Goal: Information Seeking & Learning: Learn about a topic

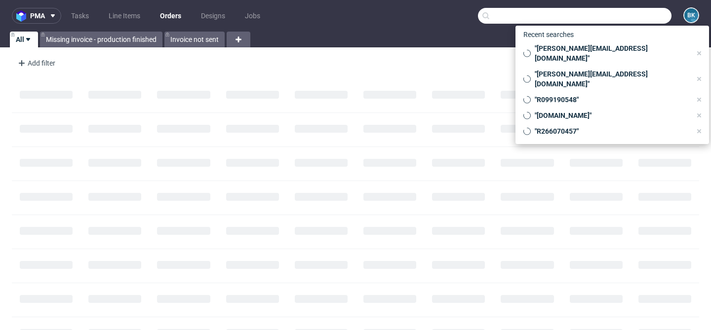
click at [631, 20] on input "text" at bounding box center [574, 16] width 193 height 16
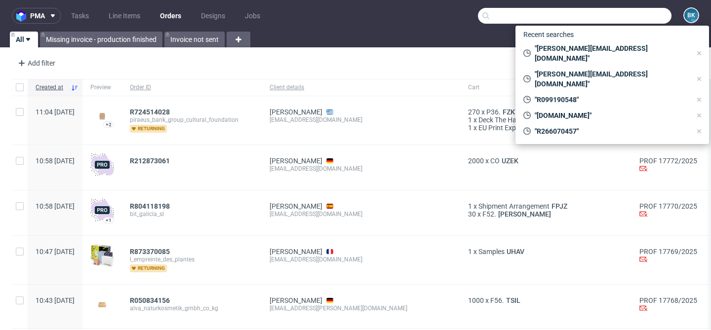
paste input "R078972004"
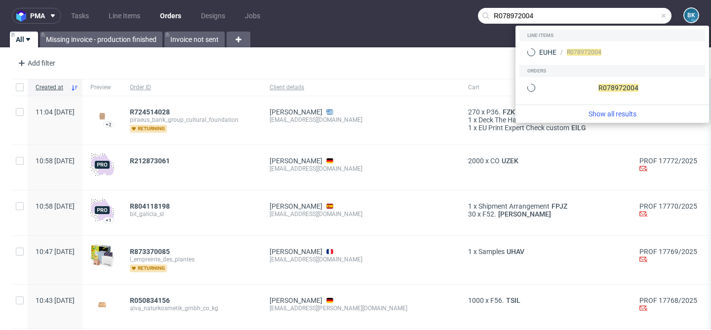
type input "R078972004"
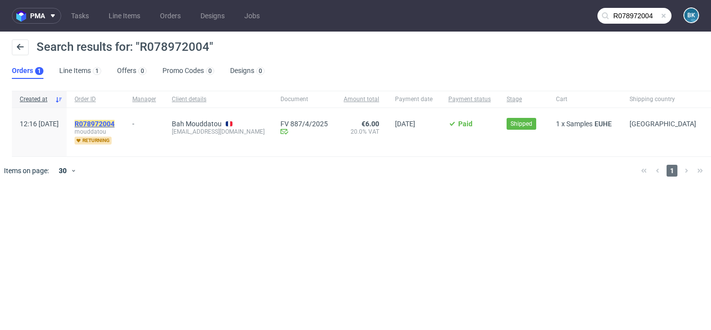
click at [114, 126] on mark "R078972004" at bounding box center [95, 124] width 40 height 8
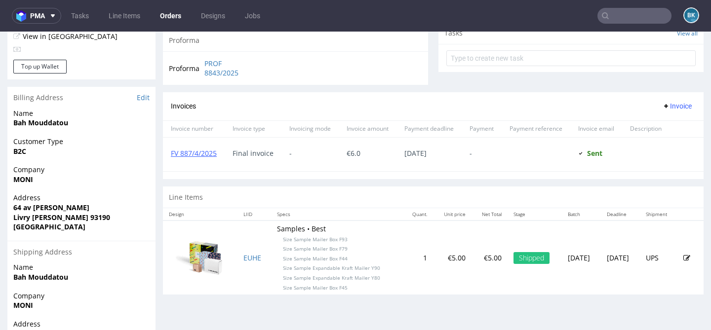
scroll to position [430, 0]
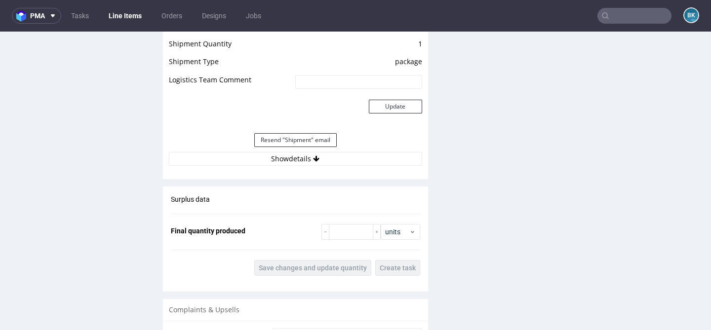
scroll to position [937, 0]
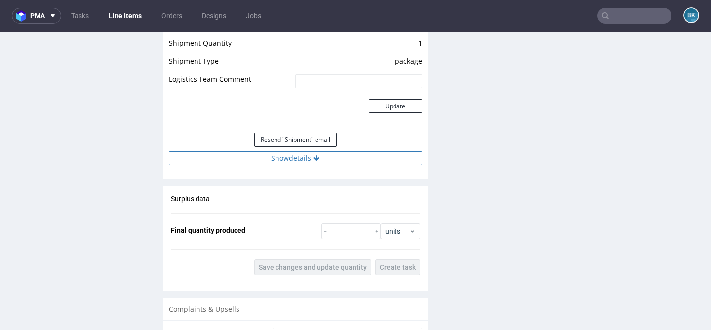
click at [306, 157] on button "Show details" at bounding box center [295, 158] width 253 height 14
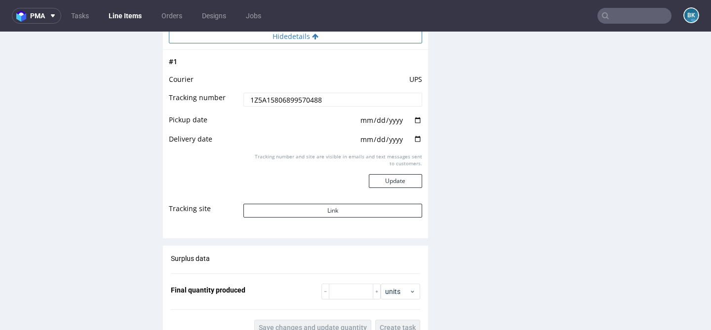
scroll to position [1063, 0]
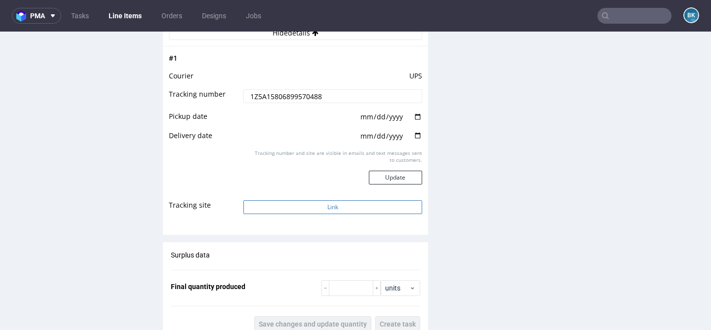
click at [322, 205] on button "Link" at bounding box center [332, 207] width 178 height 14
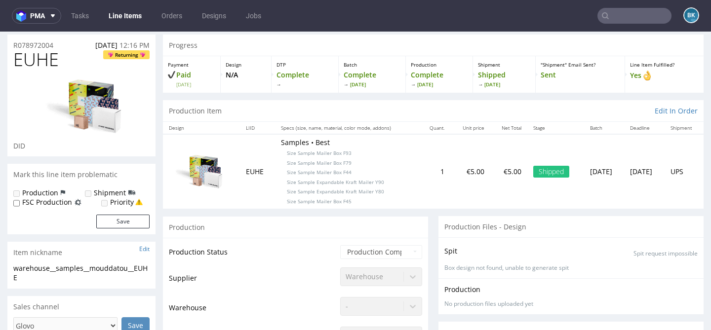
scroll to position [0, 0]
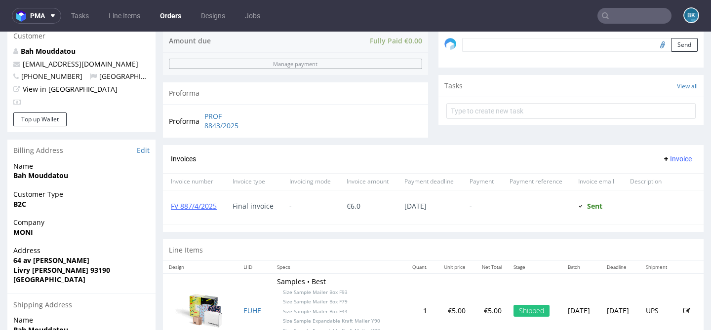
scroll to position [311, 0]
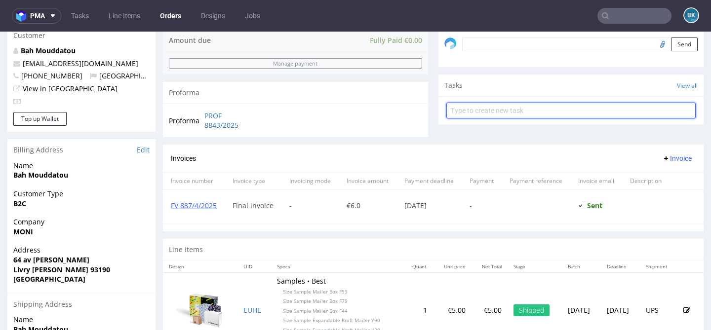
click at [539, 118] on input "text" at bounding box center [570, 111] width 249 height 16
type input "Full refudn"
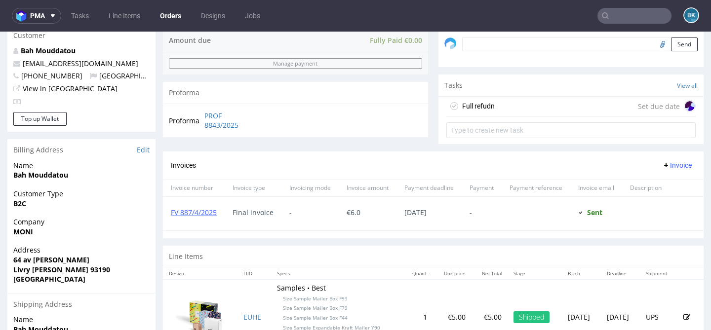
click at [582, 116] on div "Full refudn Set due date" at bounding box center [570, 107] width 249 height 20
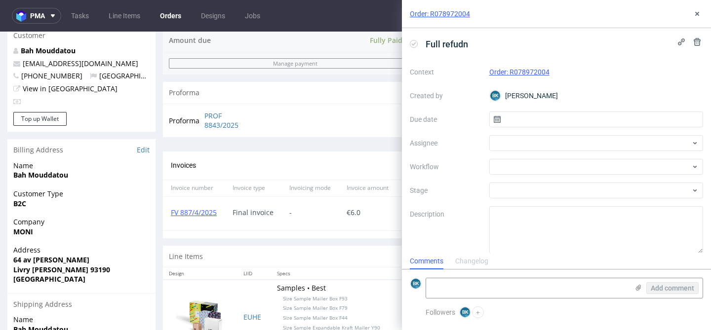
scroll to position [8, 0]
click at [505, 45] on div "Full refudn" at bounding box center [556, 44] width 293 height 16
click at [515, 116] on input "text" at bounding box center [596, 120] width 214 height 16
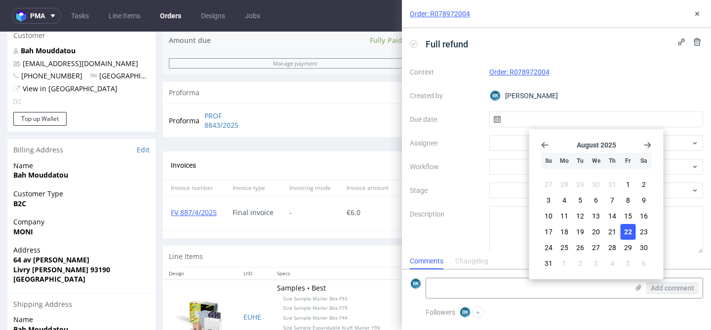
click at [629, 233] on span "22" at bounding box center [628, 232] width 8 height 10
type input "22/08/2025"
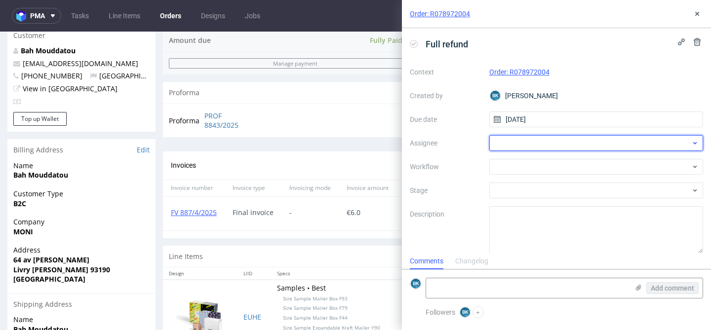
click at [533, 139] on div at bounding box center [596, 143] width 214 height 16
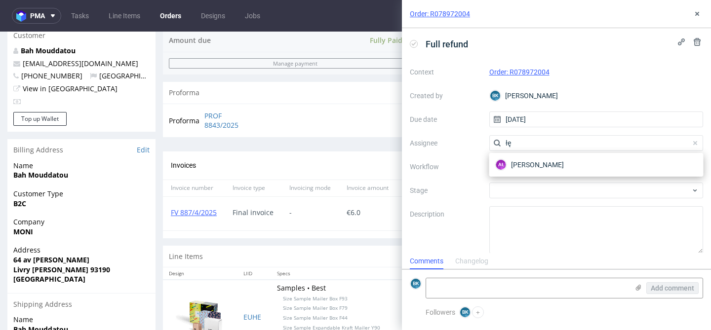
type input "łę"
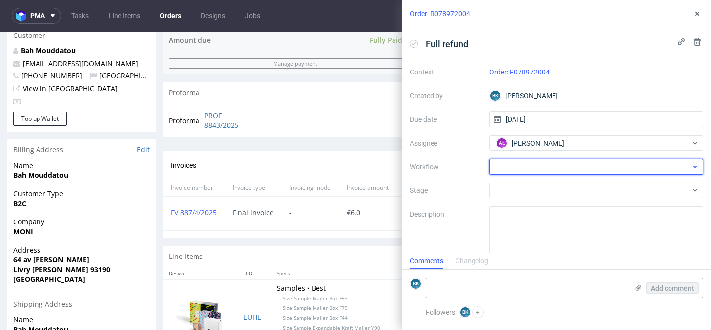
click at [553, 164] on div at bounding box center [596, 167] width 214 height 16
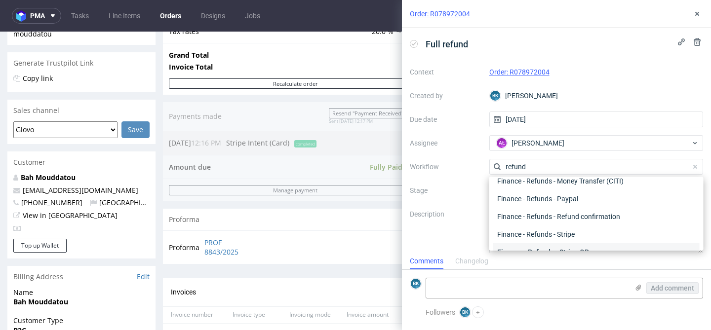
scroll to position [53, 0]
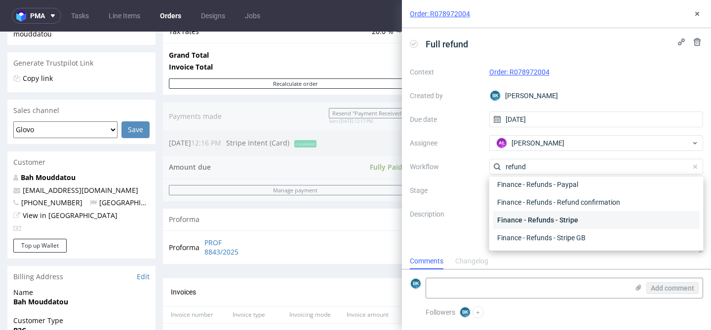
type input "refund"
click at [571, 217] on div "Finance - Refunds - Stripe" at bounding box center [596, 220] width 206 height 18
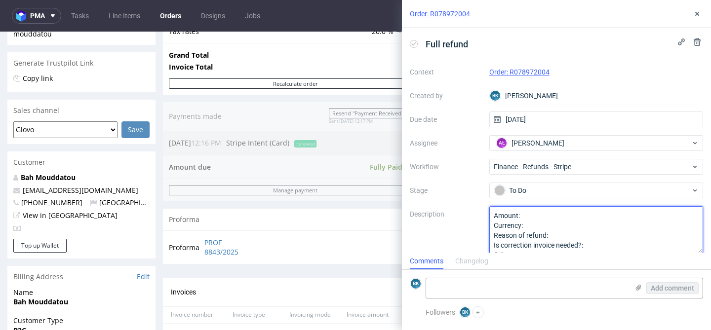
click at [571, 217] on textarea "Amount: Currency: Reason of refund: Is correction invoice needed?: Other:" at bounding box center [596, 229] width 214 height 47
click at [566, 224] on textarea "Amount: Currency: Reason of refund: Is correction invoice needed?: Other:" at bounding box center [596, 229] width 214 height 47
click at [568, 238] on textarea "Amount: Currency: Reason of refund: Is correction invoice needed?: Other:" at bounding box center [596, 229] width 214 height 47
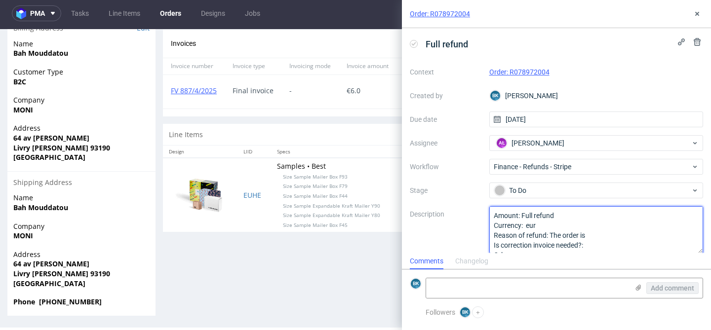
scroll to position [2, 0]
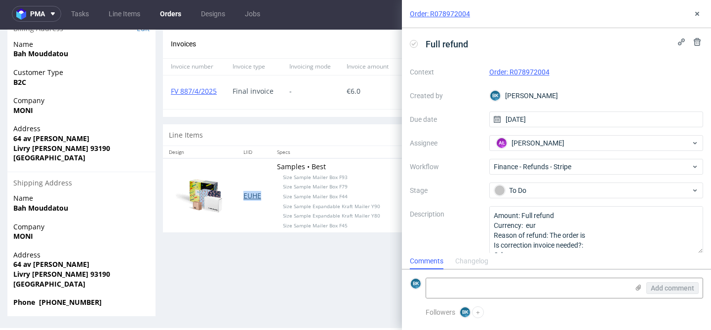
click at [243, 200] on link "EUHE" at bounding box center [252, 195] width 18 height 9
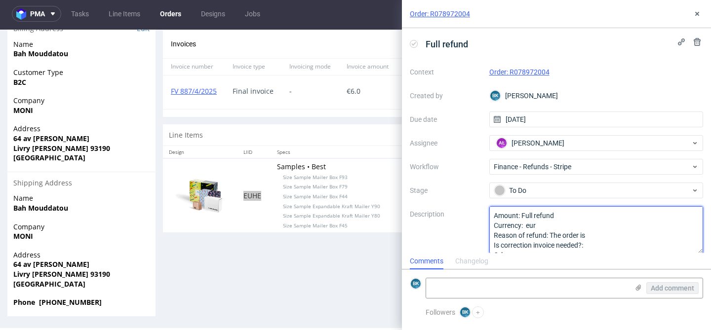
click at [602, 232] on textarea "Amount: Full refund Currency: eur Reason of refund: The order is Is correction …" at bounding box center [596, 229] width 214 height 47
click at [605, 243] on textarea "Amount: Full refund Currency: eur Reason of refund: The order is Is correction …" at bounding box center [596, 229] width 214 height 47
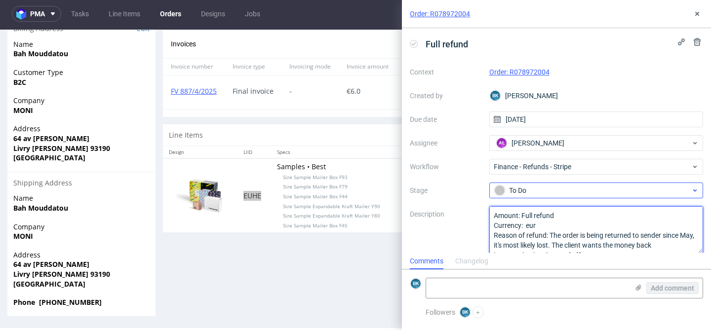
scroll to position [8, 0]
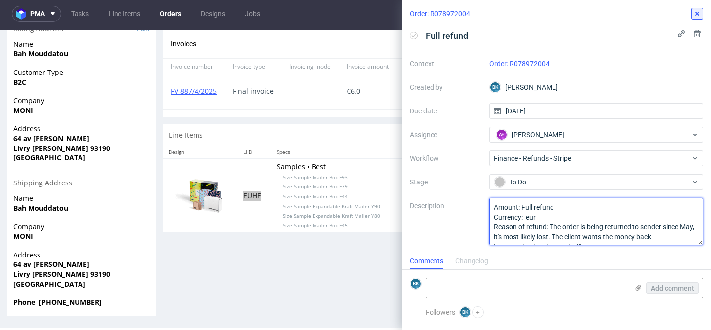
type textarea "Amount: Full refund Currency: eur Reason of refund: The order is being returned…"
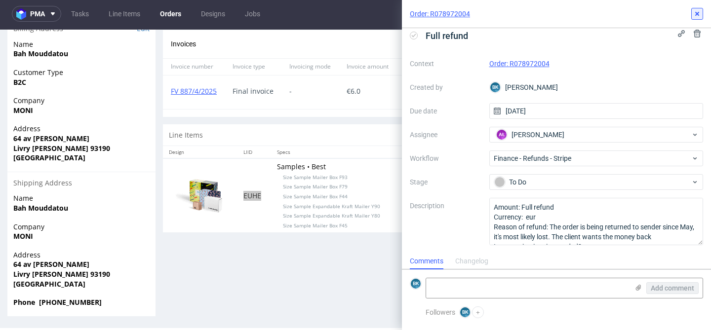
click at [694, 10] on icon at bounding box center [697, 14] width 8 height 8
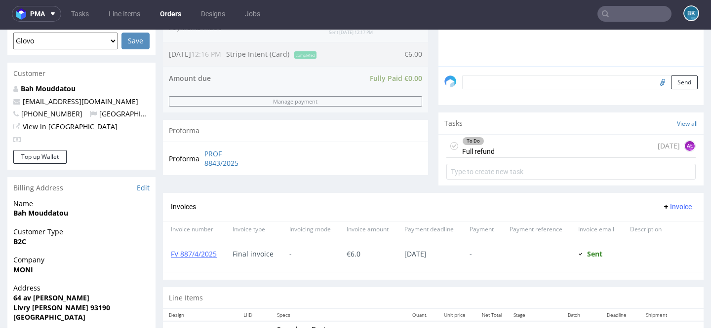
scroll to position [270, 0]
click at [496, 158] on div "To Do Full refund today AŁ" at bounding box center [570, 146] width 249 height 23
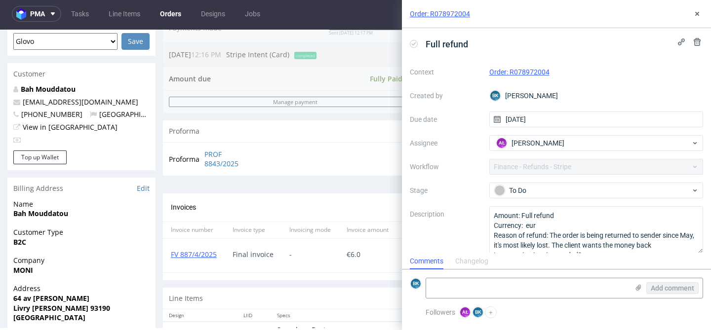
scroll to position [8, 0]
click at [697, 17] on icon at bounding box center [697, 14] width 8 height 8
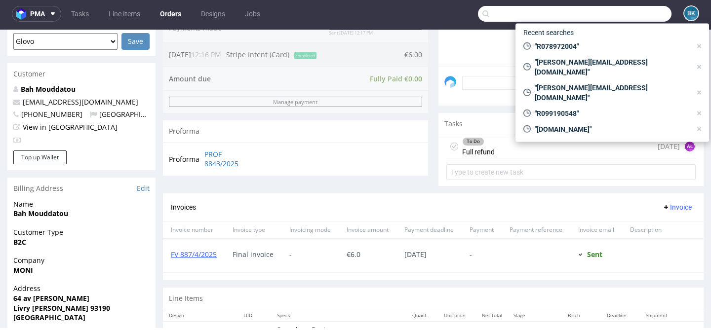
click at [617, 15] on input "text" at bounding box center [574, 14] width 193 height 16
paste input "R078972004"
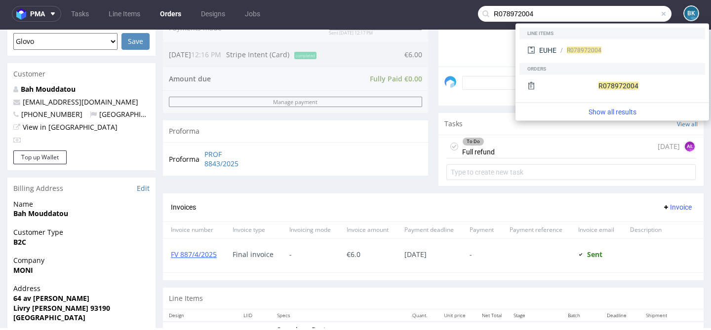
type input "R078972004"
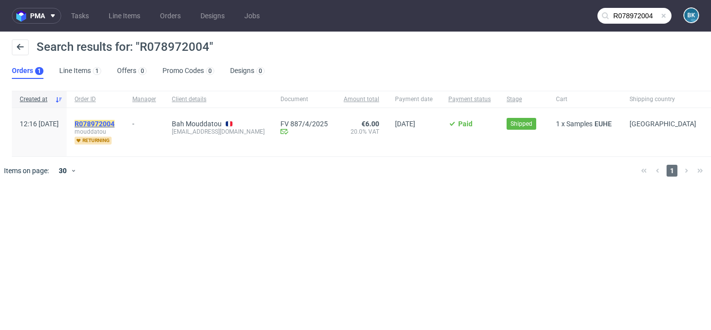
click at [114, 122] on mark "R078972004" at bounding box center [95, 124] width 40 height 8
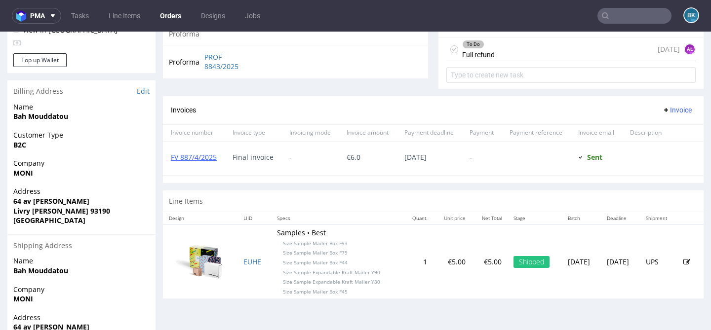
scroll to position [430, 0]
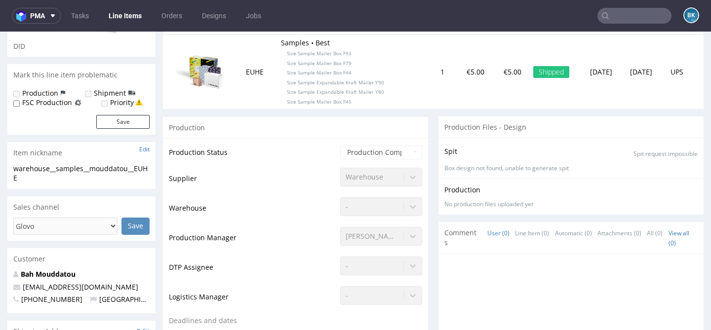
scroll to position [130, 0]
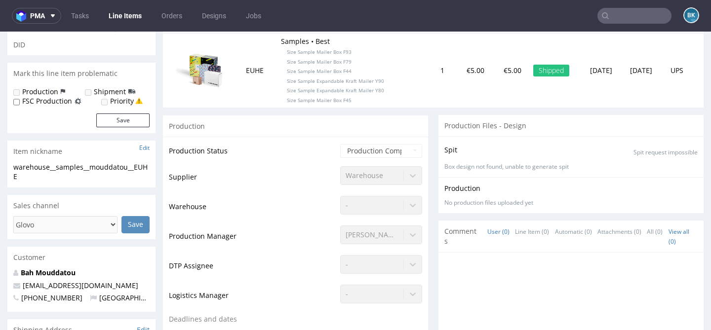
click at [627, 15] on input "text" at bounding box center [634, 16] width 74 height 16
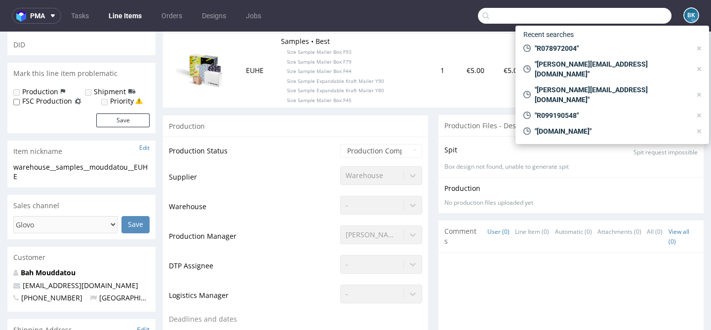
paste input "[URL][DOMAIN_NAME]"
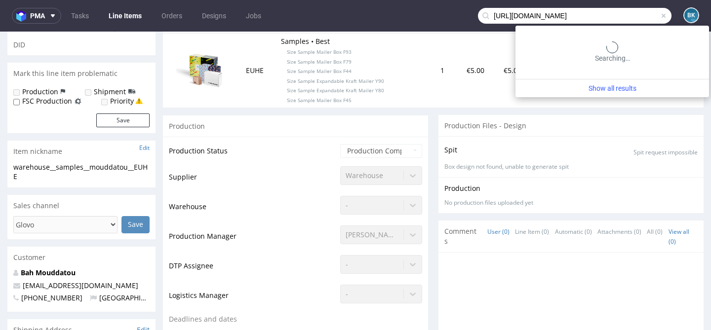
type input "[URL][DOMAIN_NAME]"
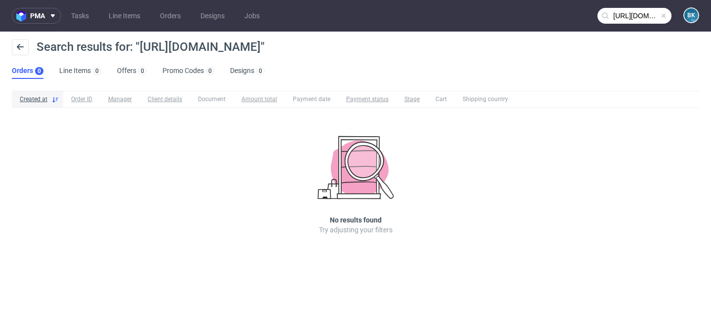
click at [661, 14] on span at bounding box center [663, 16] width 8 height 8
click at [634, 14] on input "text" at bounding box center [634, 16] width 74 height 16
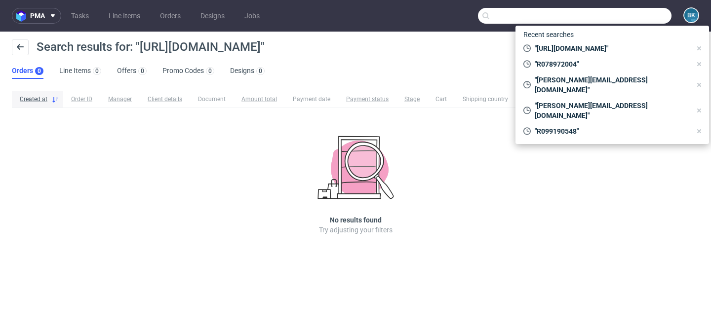
paste input "R078972004"
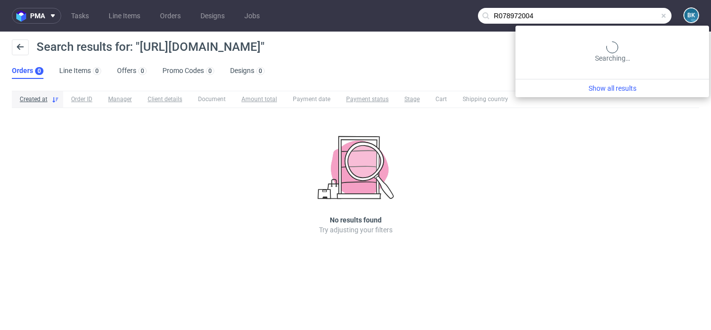
type input "R078972004"
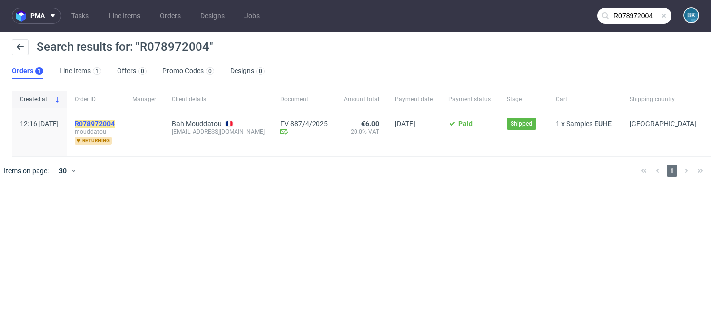
click at [114, 120] on mark "R078972004" at bounding box center [95, 124] width 40 height 8
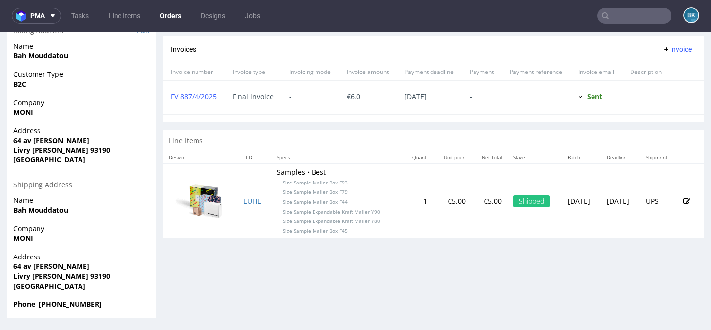
scroll to position [1, 0]
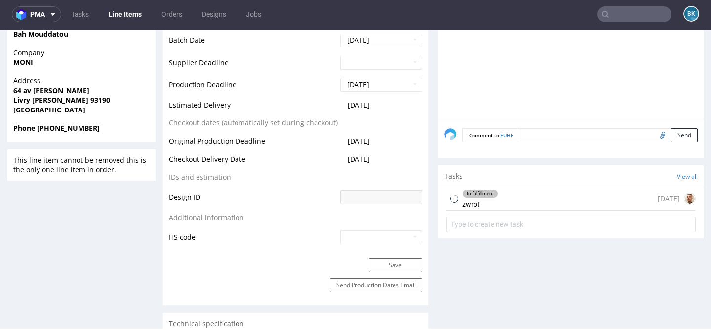
scroll to position [485, 0]
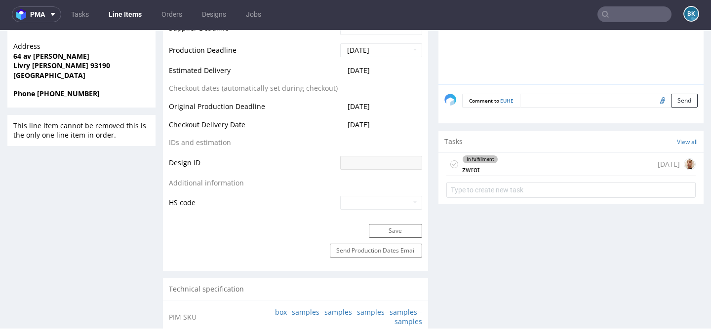
click at [516, 167] on div "In fulfillment zwrot 3 months ago" at bounding box center [570, 164] width 249 height 23
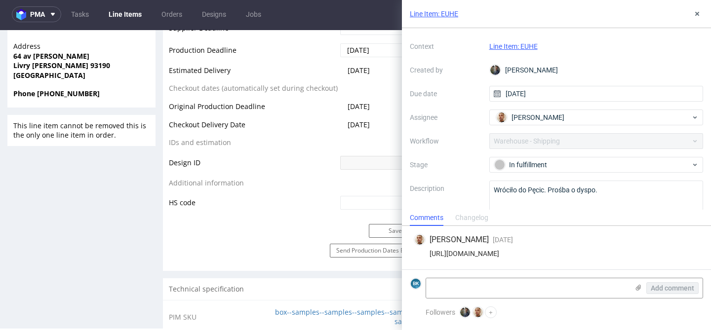
scroll to position [52, 0]
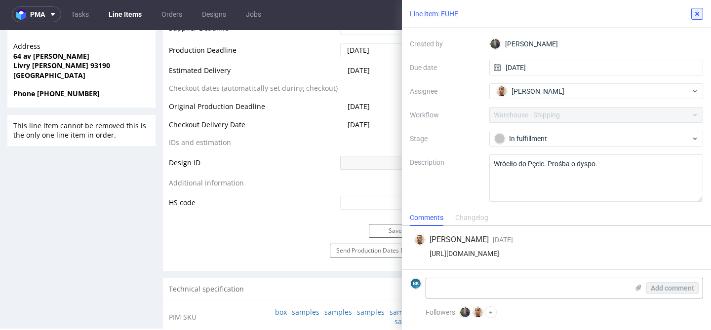
click at [696, 15] on icon at bounding box center [697, 14] width 8 height 8
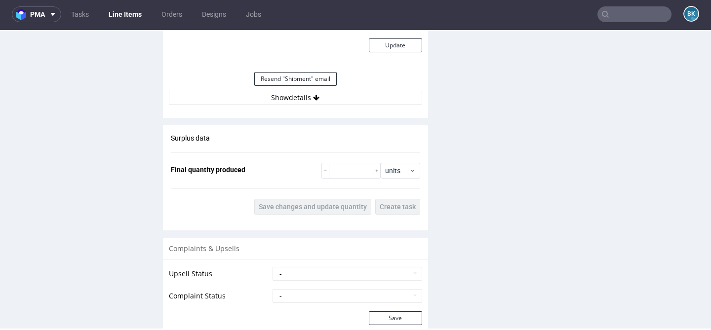
scroll to position [998, 0]
click at [307, 100] on button "Show details" at bounding box center [295, 97] width 253 height 14
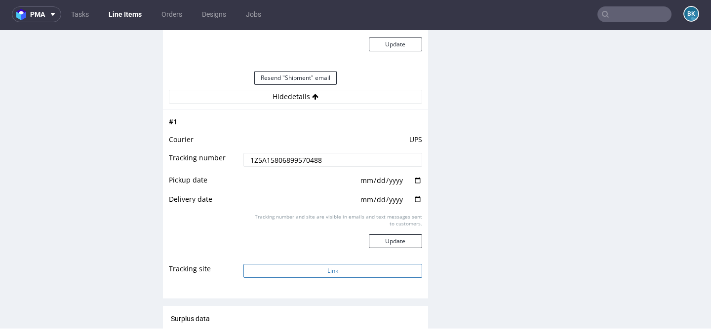
click at [297, 272] on button "Link" at bounding box center [332, 271] width 178 height 14
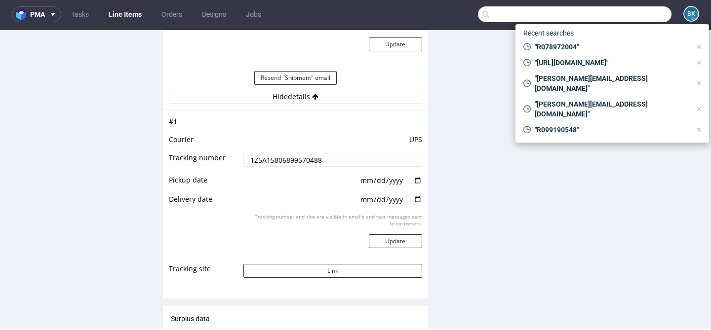
click at [621, 20] on input "text" at bounding box center [574, 14] width 193 height 16
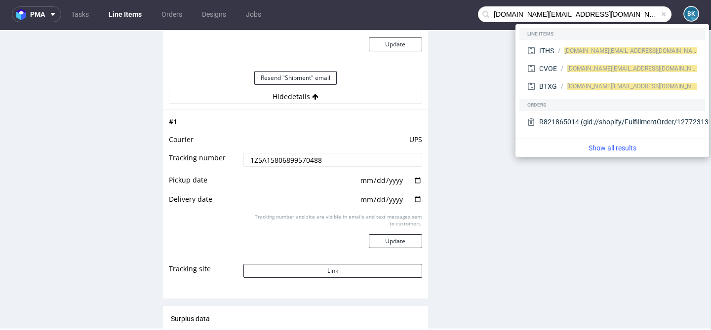
type input "khaosan.srl@hotmail.com"
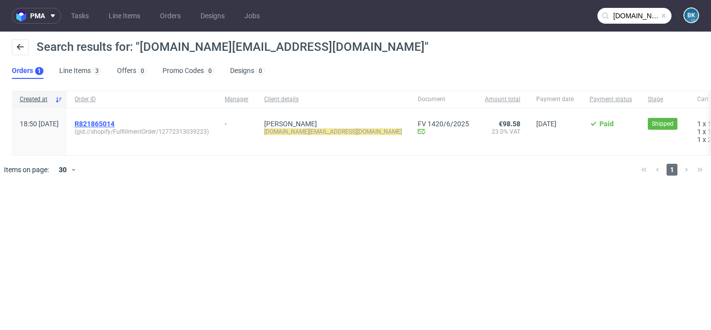
click at [114, 122] on span "R821865014" at bounding box center [95, 124] width 40 height 8
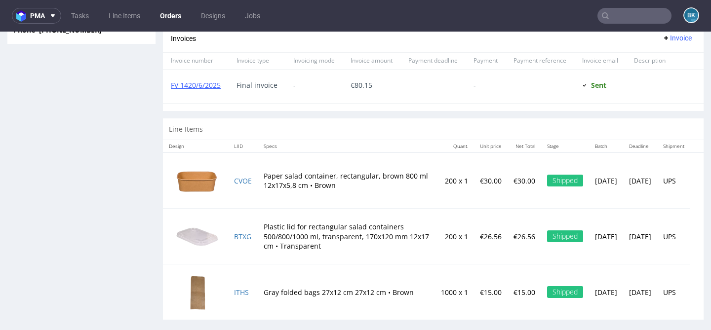
scroll to position [752, 0]
click at [238, 177] on link "CVOE" at bounding box center [243, 181] width 18 height 9
click at [244, 232] on link "BTXG" at bounding box center [242, 236] width 17 height 9
click at [238, 288] on link "ITHS" at bounding box center [241, 292] width 15 height 9
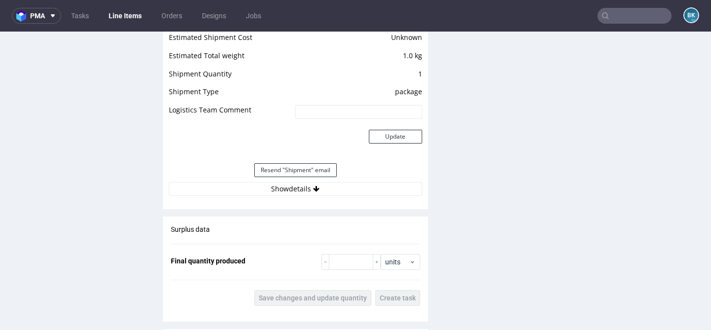
scroll to position [919, 0]
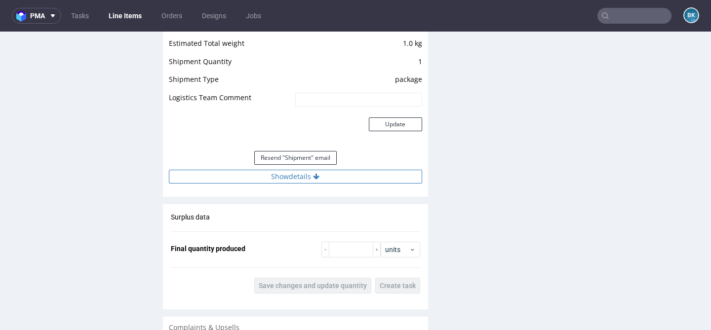
click at [308, 176] on button "Show details" at bounding box center [295, 177] width 253 height 14
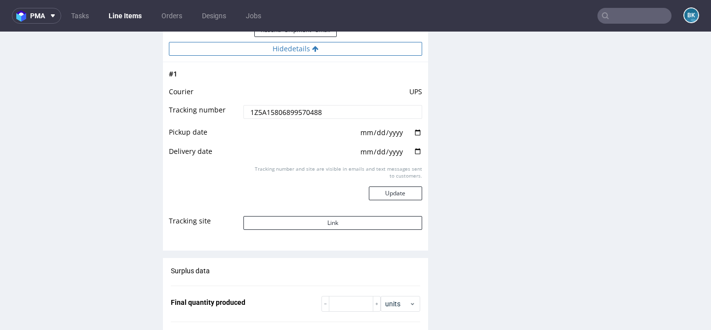
scroll to position [1049, 0]
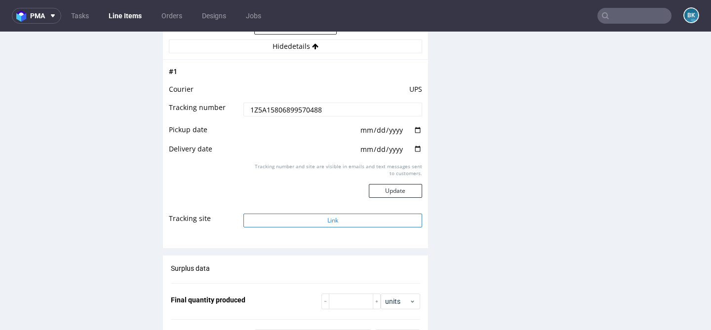
click at [321, 225] on button "Link" at bounding box center [332, 221] width 178 height 14
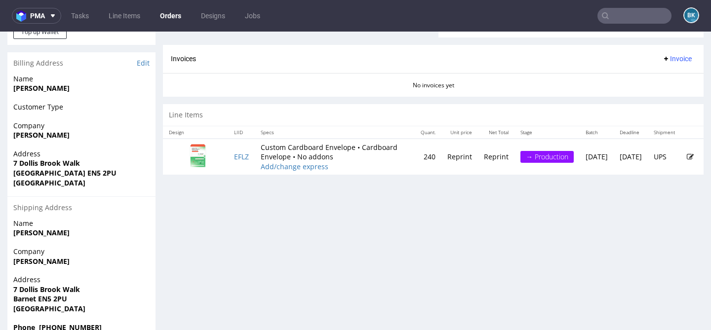
scroll to position [448, 0]
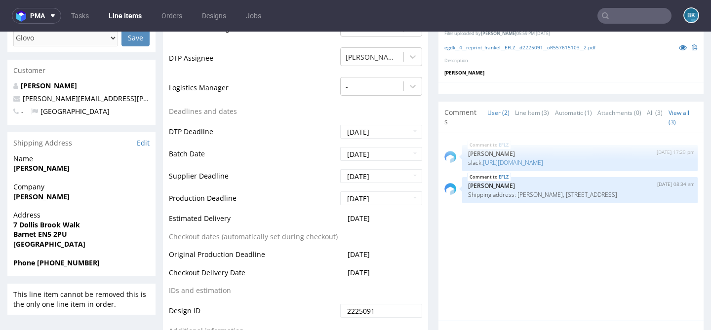
scroll to position [319, 0]
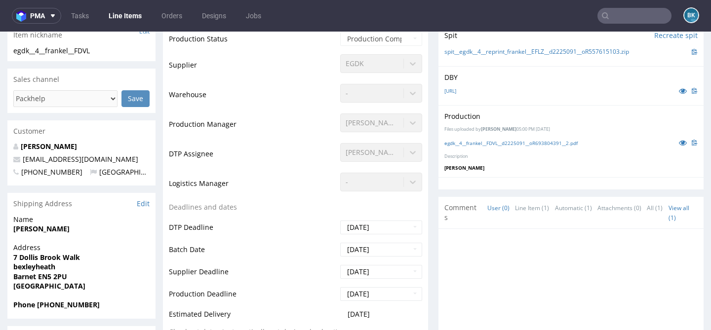
scroll to position [264, 0]
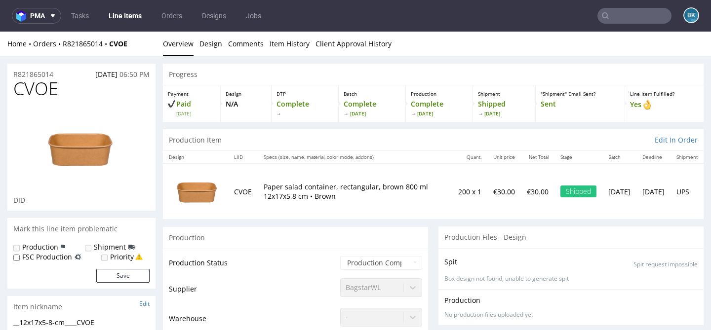
click at [626, 16] on input "text" at bounding box center [634, 16] width 74 height 16
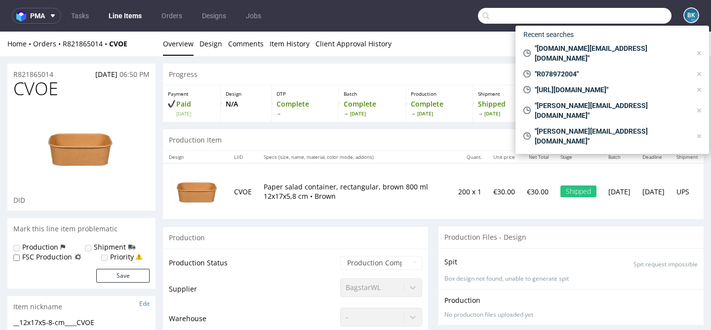
paste input "[EMAIL_ADDRESS][DOMAIN_NAME]"
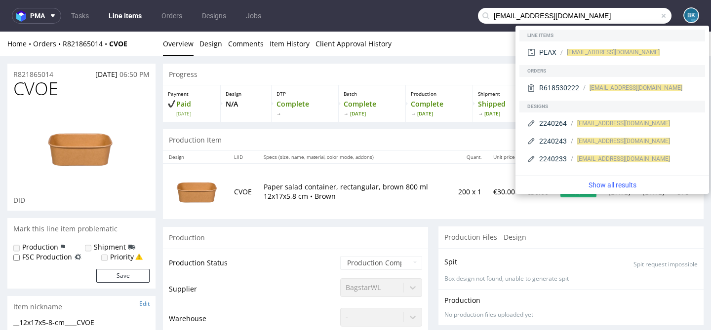
type input "[EMAIL_ADDRESS][DOMAIN_NAME]"
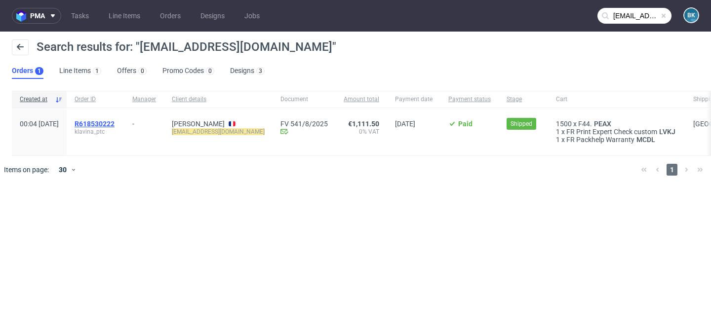
click at [113, 122] on span "R618530222" at bounding box center [95, 124] width 40 height 8
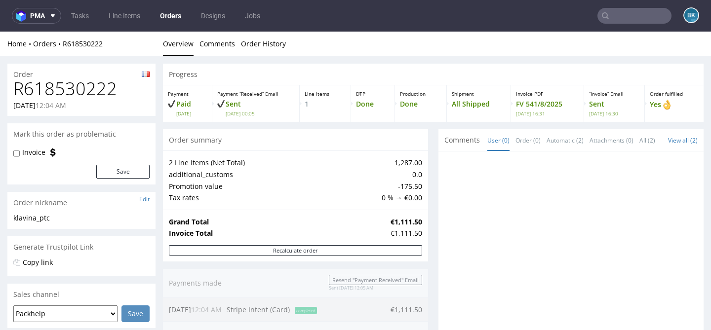
scroll to position [503, 0]
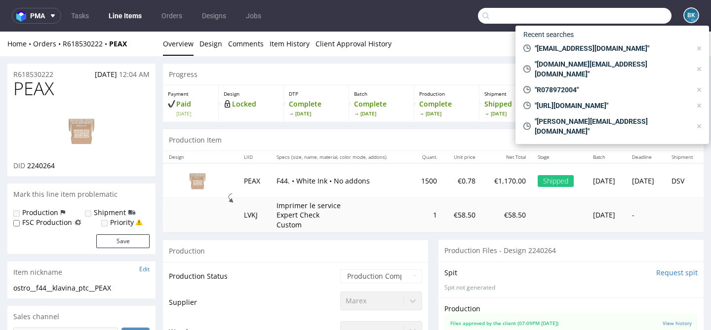
click at [624, 18] on input "text" at bounding box center [574, 16] width 193 height 16
paste input "R707214034"
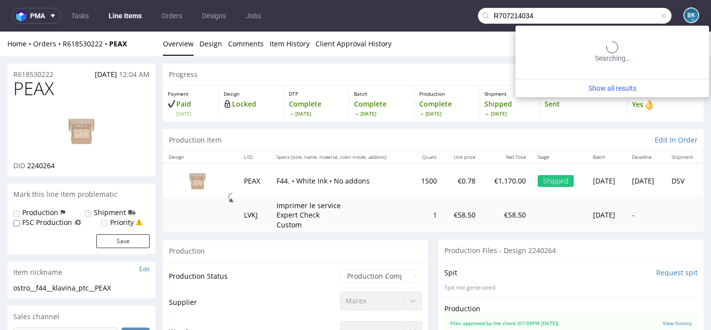
type input "R707214034"
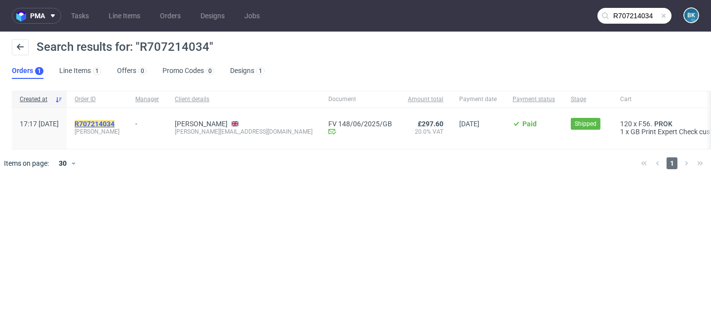
click at [114, 123] on mark "R707214034" at bounding box center [95, 124] width 40 height 8
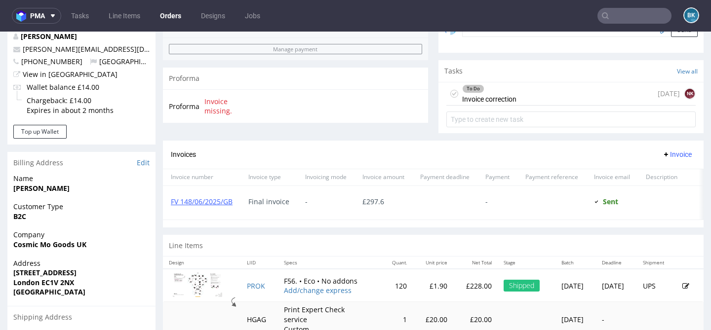
scroll to position [327, 0]
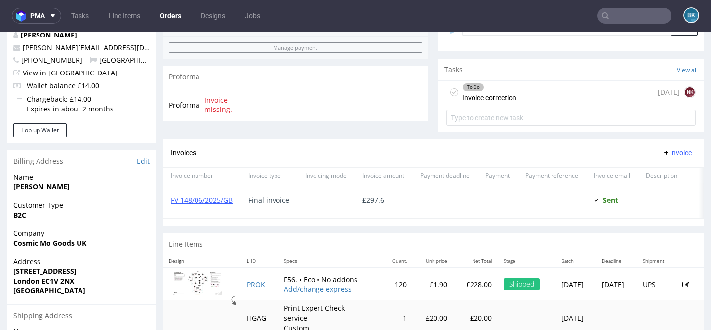
click at [561, 104] on div "To Do Invoice correction 4 days ago NK" at bounding box center [570, 92] width 249 height 23
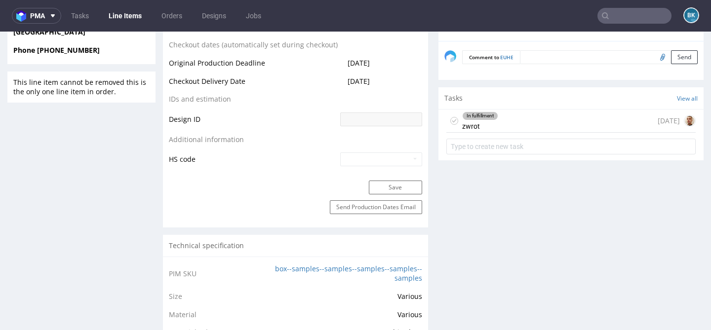
scroll to position [525, 0]
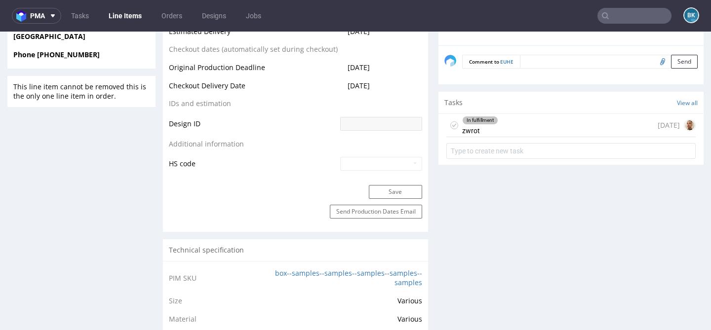
click at [499, 124] on div "In fulfillment zwrot 3 months ago" at bounding box center [570, 125] width 249 height 23
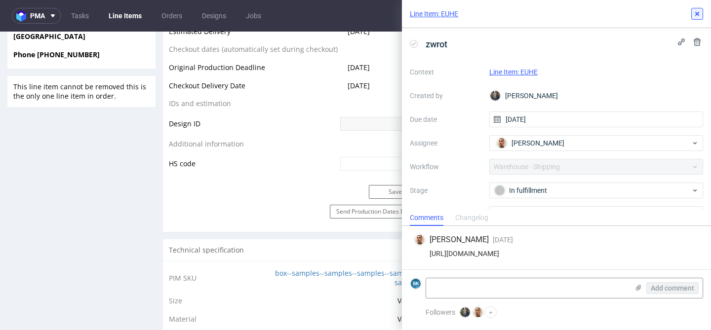
click at [697, 11] on icon at bounding box center [697, 14] width 8 height 8
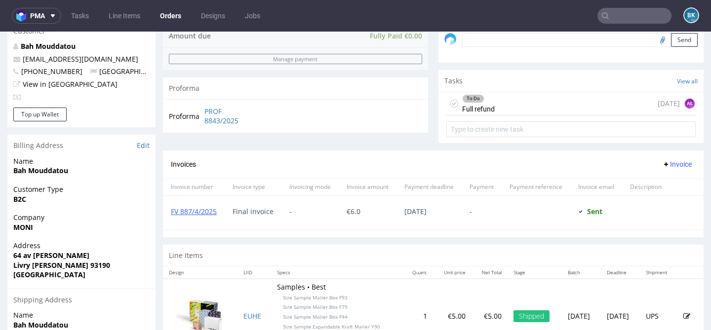
scroll to position [315, 0]
click at [515, 112] on div "To Do Full refund today AŁ" at bounding box center [570, 104] width 249 height 23
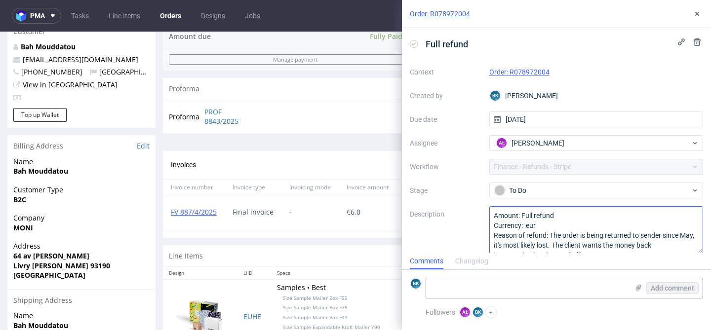
scroll to position [21, 0]
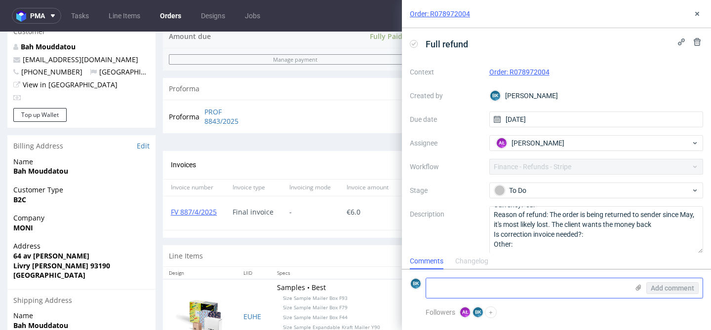
click at [469, 284] on textarea at bounding box center [527, 288] width 202 height 20
paste textarea "zgodnie z regulaminem, zwroty po upływie 3 miesięcy są utylizowane na koszt kli…"
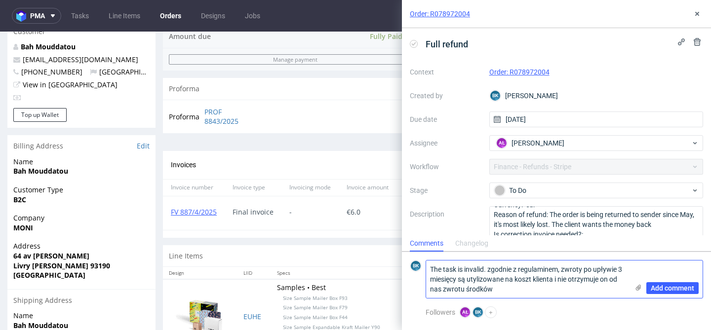
scroll to position [0, 0]
click at [491, 269] on textarea "The task is invalid. zgodnie z regulaminem, zwroty po upływie 3 miesięcy są uty…" at bounding box center [527, 279] width 202 height 37
type textarea "The task is invalid. Zgodnie z regulaminem, zwroty po upływie 3 miesięcy są uty…"
click at [677, 285] on span "Add comment" at bounding box center [671, 288] width 43 height 7
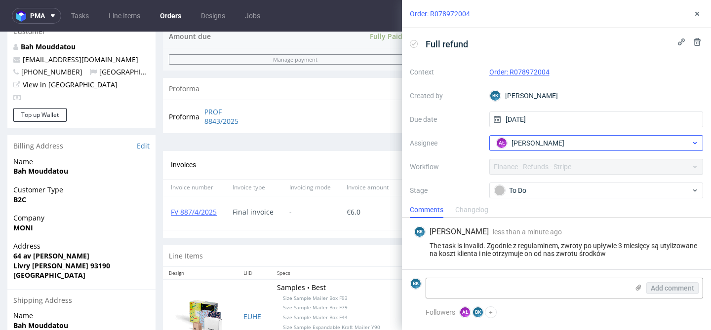
scroll to position [60, 0]
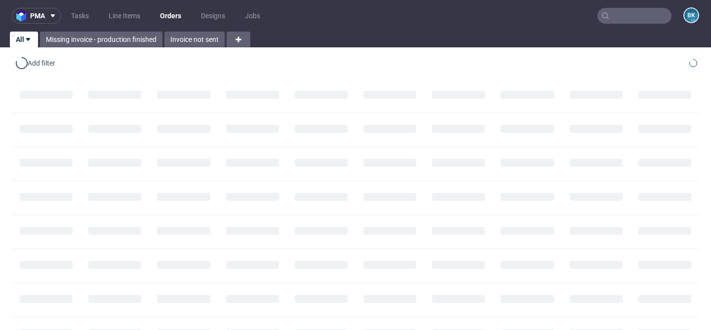
click at [637, 14] on input "text" at bounding box center [634, 16] width 74 height 16
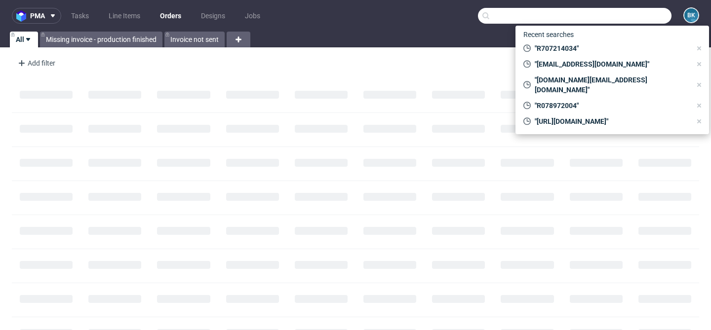
paste input "R493796608"
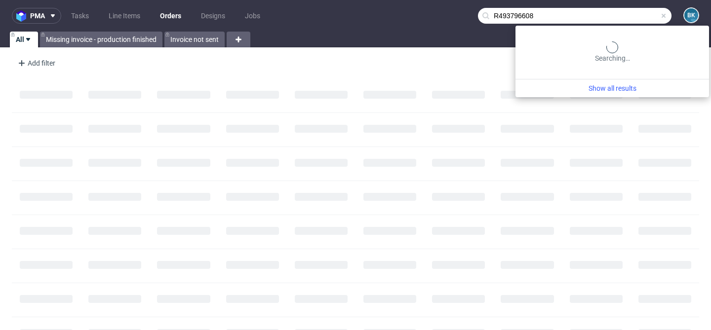
type input "R493796608"
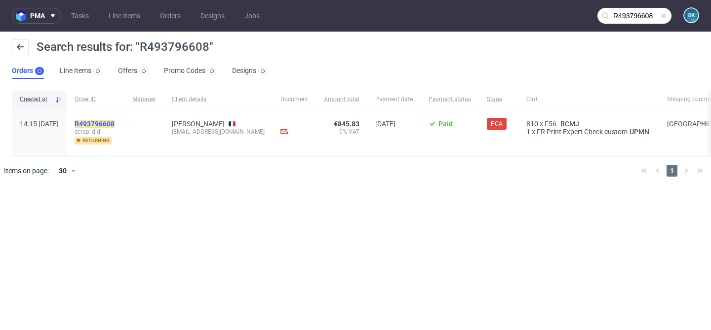
click at [114, 123] on mark "R493796608" at bounding box center [95, 124] width 40 height 8
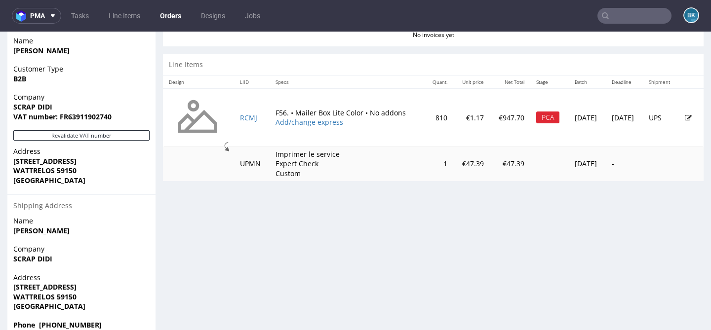
scroll to position [484, 0]
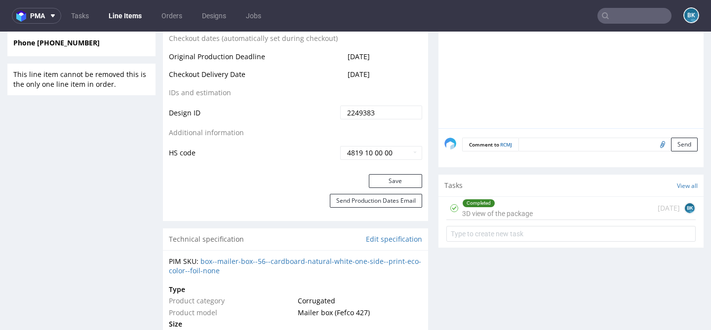
scroll to position [553, 0]
click at [551, 210] on div "Completed 3D view of the package [DATE] BK" at bounding box center [570, 207] width 249 height 23
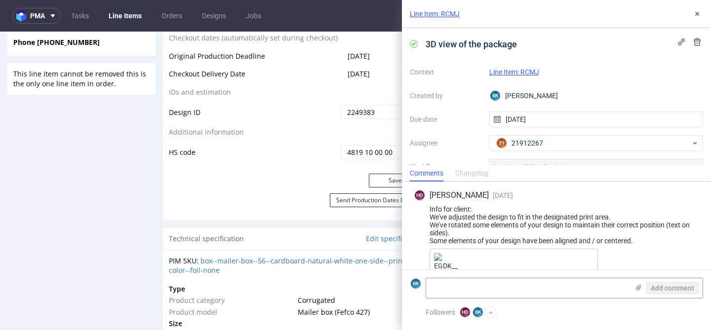
scroll to position [30, 0]
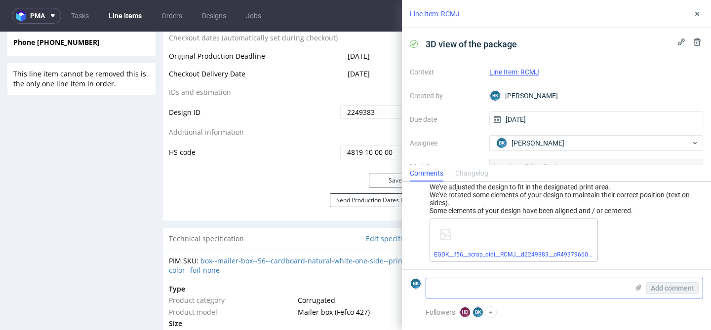
click at [468, 284] on textarea at bounding box center [527, 288] width 202 height 20
type textarea "Accepted by the client"
click at [665, 287] on span "Add comment" at bounding box center [671, 288] width 43 height 7
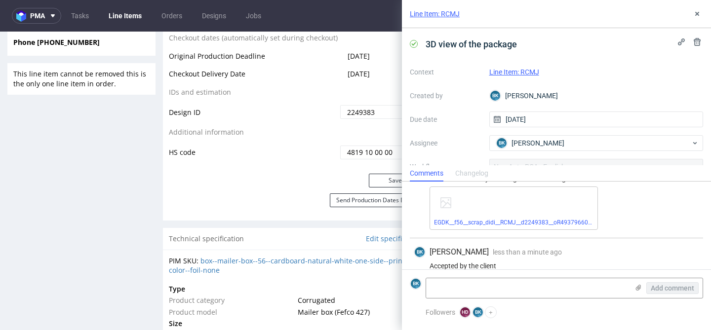
scroll to position [74, 0]
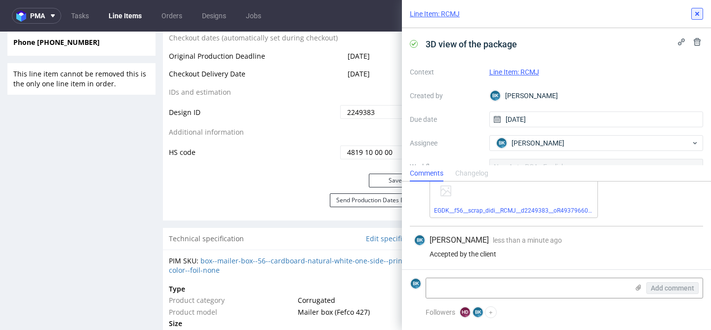
click at [697, 14] on use at bounding box center [697, 14] width 4 height 4
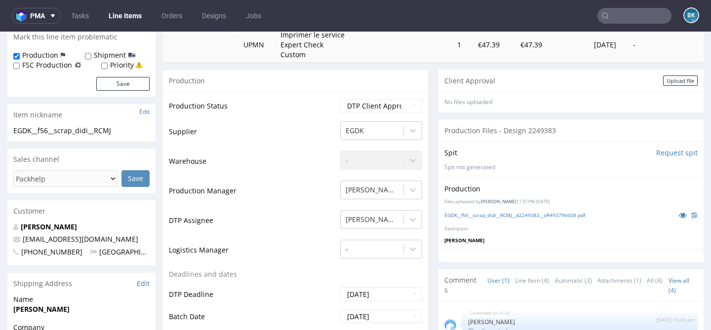
scroll to position [186, 0]
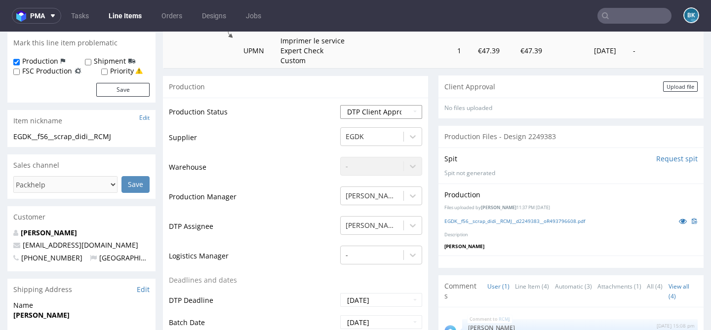
click at [373, 112] on select "Waiting for Artwork Waiting for Diecut Waiting for Mockup Waiting for DTP Waiti…" at bounding box center [381, 112] width 82 height 14
select select "back_for_dtp"
click at [340, 105] on select "Waiting for Artwork Waiting for Diecut Waiting for Mockup Waiting for DTP Waiti…" at bounding box center [381, 112] width 82 height 14
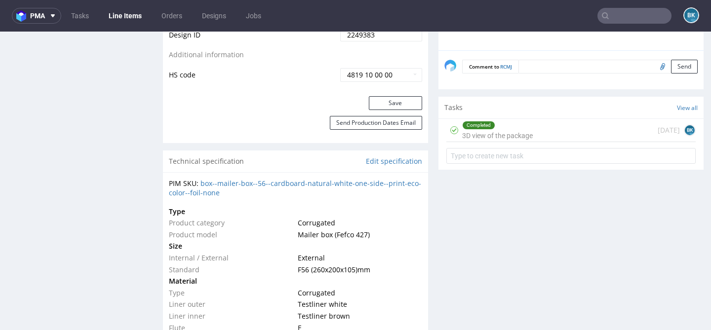
scroll to position [632, 0]
click at [392, 102] on button "Save" at bounding box center [395, 102] width 53 height 14
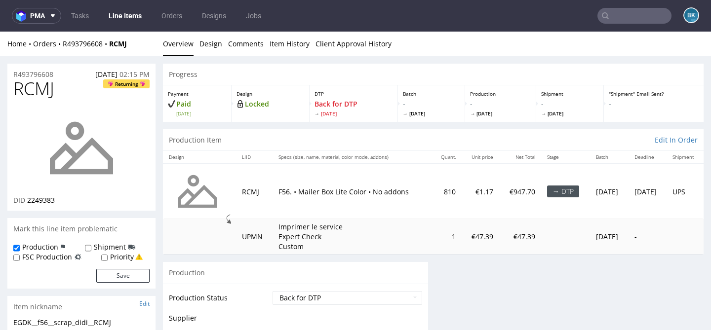
scroll to position [0, 0]
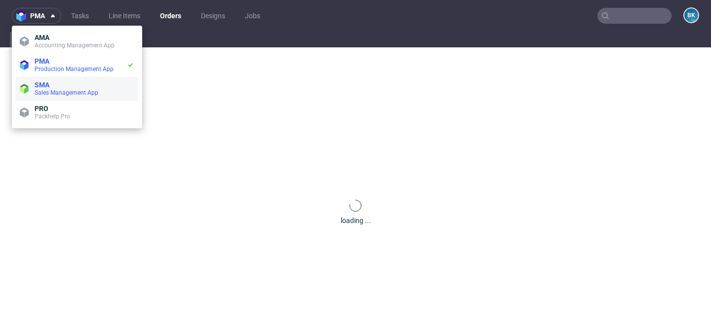
click at [42, 82] on span "SMA" at bounding box center [42, 85] width 15 height 8
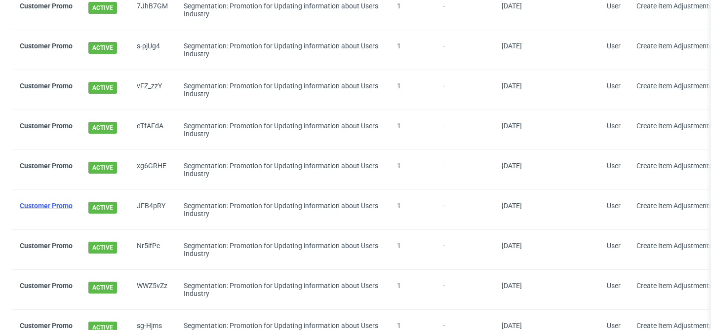
click at [40, 206] on link "Customer Promo" at bounding box center [46, 206] width 53 height 8
click at [54, 164] on link "Customer Promo" at bounding box center [46, 166] width 53 height 8
click at [59, 126] on link "Customer Promo" at bounding box center [46, 126] width 53 height 8
click at [53, 84] on link "Customer Promo" at bounding box center [46, 86] width 53 height 8
click at [58, 43] on link "Customer Promo" at bounding box center [46, 46] width 53 height 8
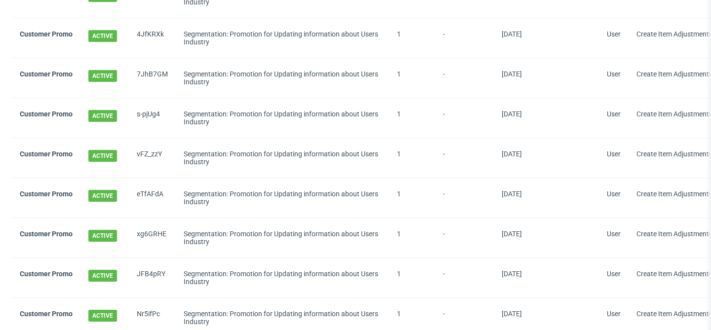
scroll to position [320, 0]
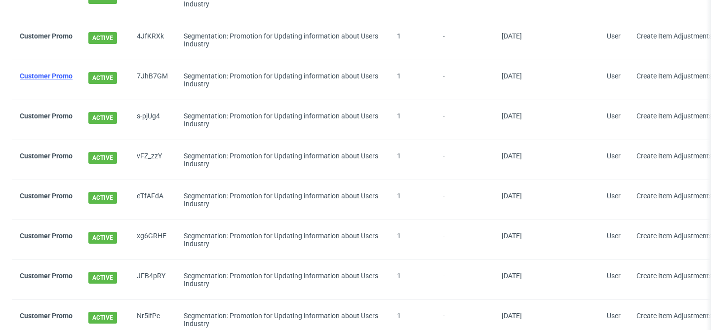
click at [51, 75] on link "Customer Promo" at bounding box center [46, 76] width 53 height 8
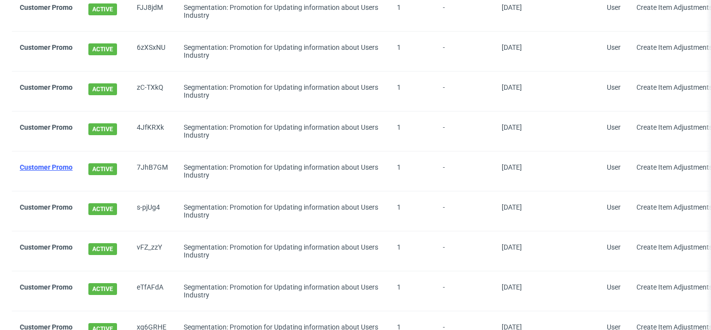
scroll to position [226, 0]
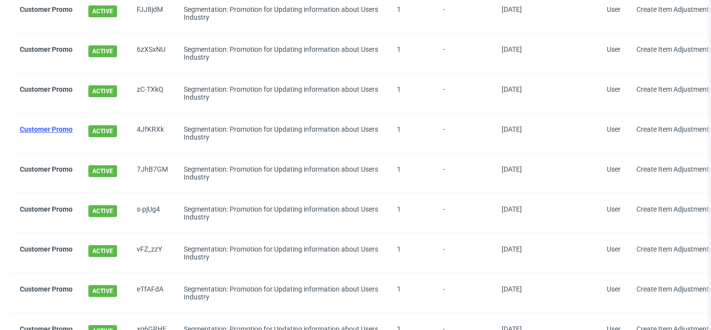
click at [52, 130] on link "Customer Promo" at bounding box center [46, 129] width 53 height 8
click at [57, 90] on link "Customer Promo" at bounding box center [46, 89] width 53 height 8
click at [55, 46] on link "Customer Promo" at bounding box center [46, 49] width 53 height 8
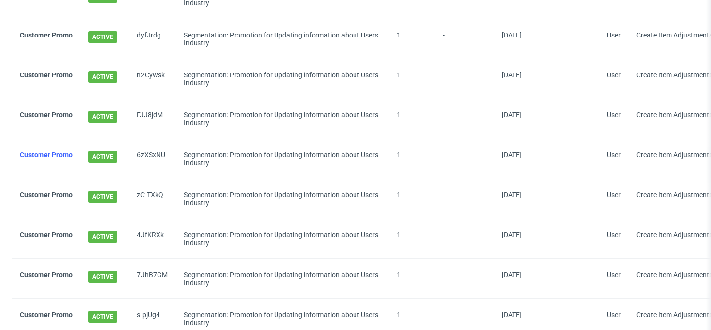
scroll to position [118, 0]
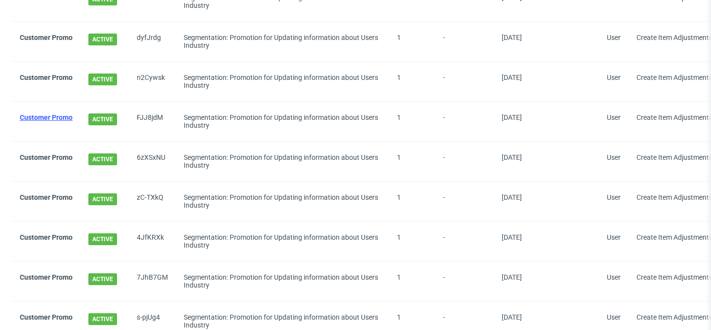
click at [50, 113] on link "Customer Promo" at bounding box center [46, 117] width 53 height 8
click at [51, 76] on link "Customer Promo" at bounding box center [46, 78] width 53 height 8
click at [55, 37] on link "Customer Promo" at bounding box center [46, 38] width 53 height 8
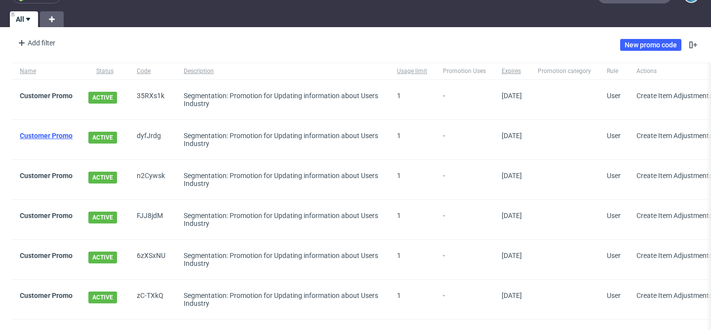
scroll to position [19, 0]
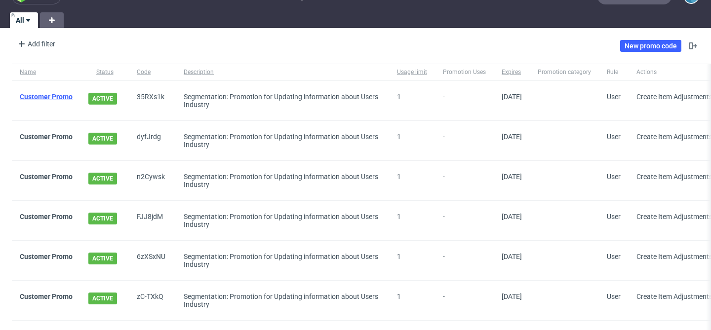
click at [47, 100] on link "Customer Promo" at bounding box center [46, 97] width 53 height 8
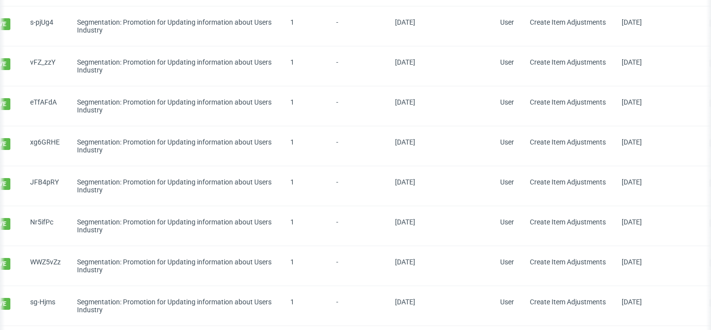
scroll to position [0, 0]
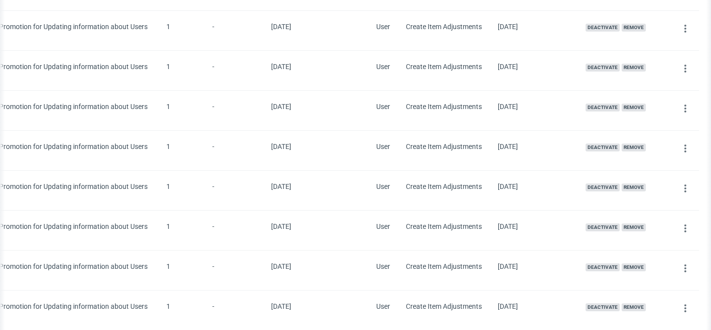
scroll to position [448, 0]
click at [681, 148] on icon at bounding box center [685, 150] width 8 height 8
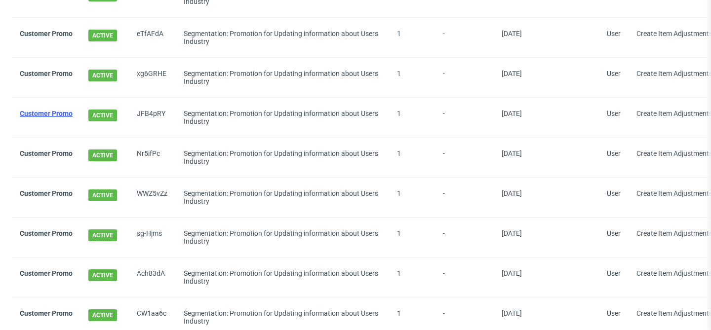
click at [59, 113] on link "Customer Promo" at bounding box center [46, 114] width 53 height 8
click at [55, 154] on link "Customer Promo" at bounding box center [46, 154] width 53 height 8
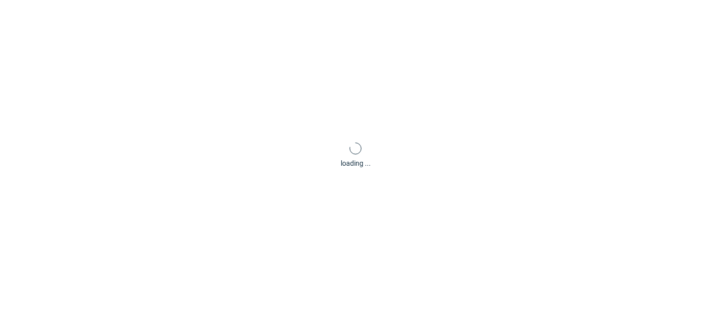
scroll to position [2, 0]
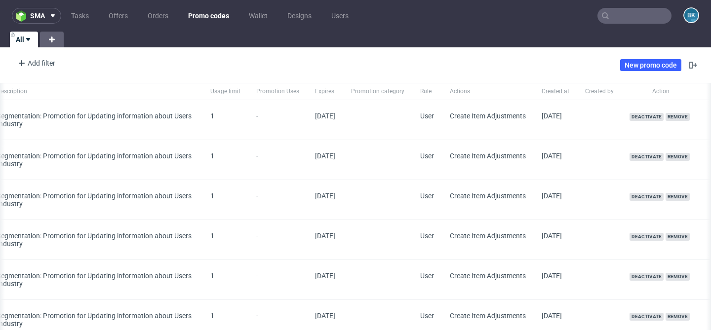
scroll to position [0, 259]
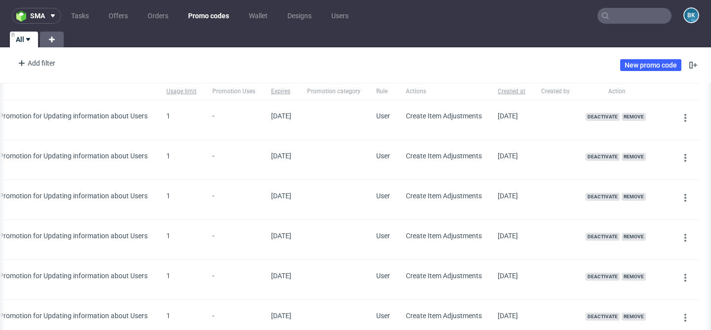
click at [550, 92] on span "Created by" at bounding box center [555, 91] width 29 height 8
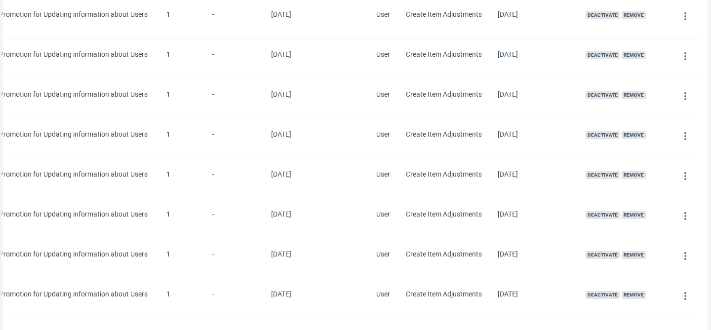
scroll to position [1001, 0]
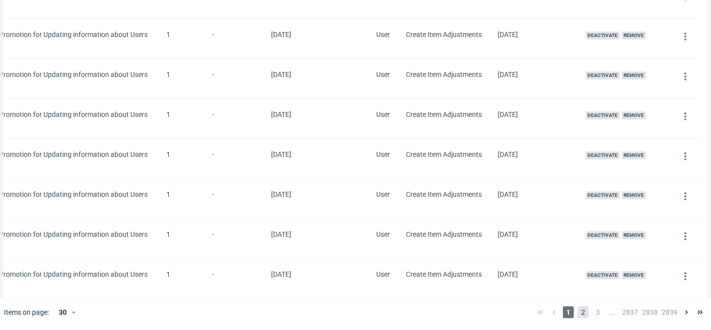
click at [577, 311] on span "2" at bounding box center [582, 312] width 11 height 12
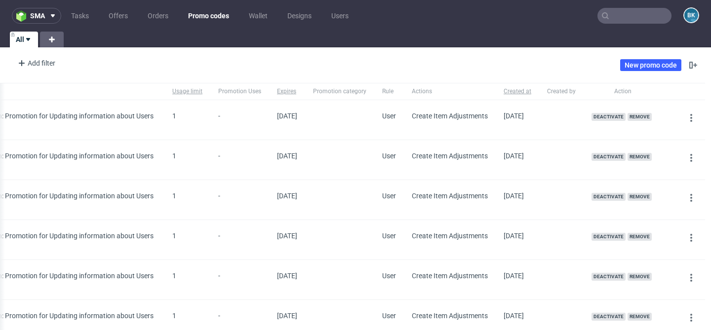
scroll to position [1001, 0]
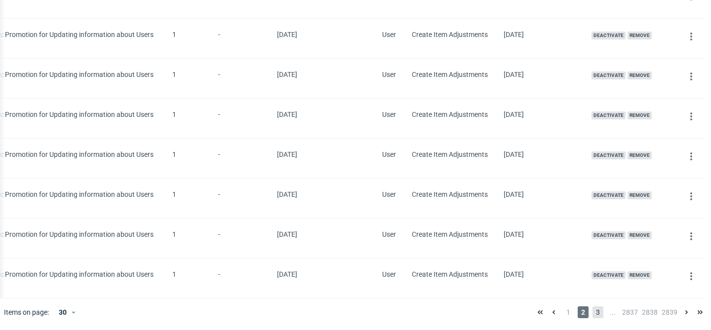
click at [592, 315] on span "3" at bounding box center [597, 312] width 11 height 12
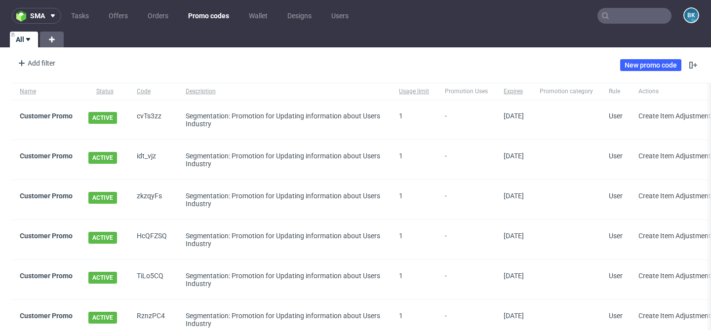
click at [558, 127] on span at bounding box center [565, 120] width 53 height 16
